Goal: Navigation & Orientation: Find specific page/section

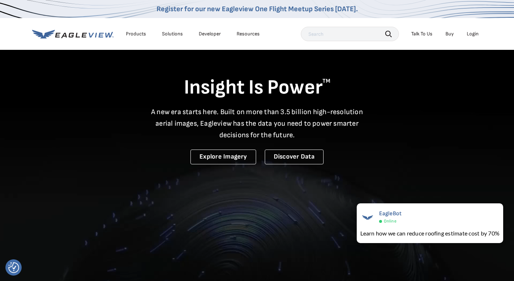
click at [94, 34] on icon at bounding box center [73, 34] width 82 height 9
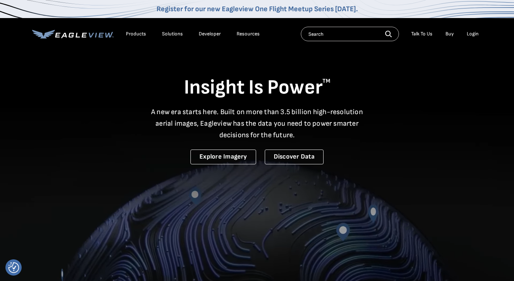
click at [254, 35] on div "Resources" at bounding box center [248, 34] width 23 height 6
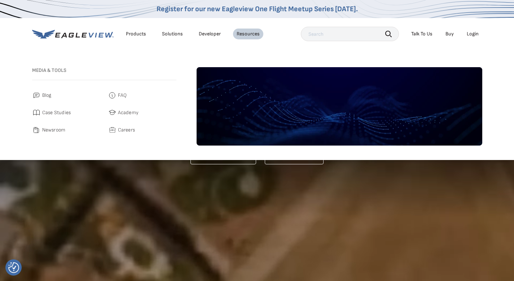
click at [179, 34] on div "Solutions" at bounding box center [172, 34] width 21 height 6
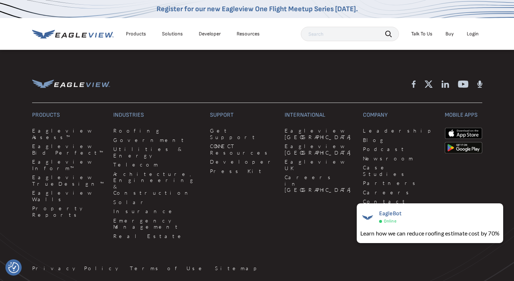
scroll to position [1868, 0]
click at [363, 189] on link "Careers" at bounding box center [399, 192] width 73 height 6
